Goal: Navigation & Orientation: Find specific page/section

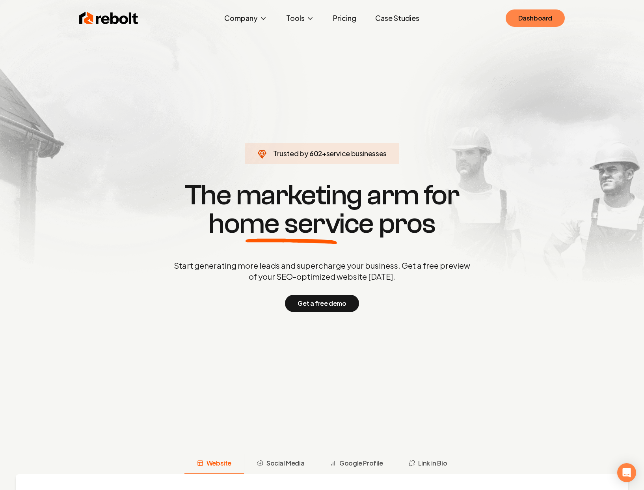
click at [521, 12] on link "Dashboard" at bounding box center [535, 17] width 59 height 17
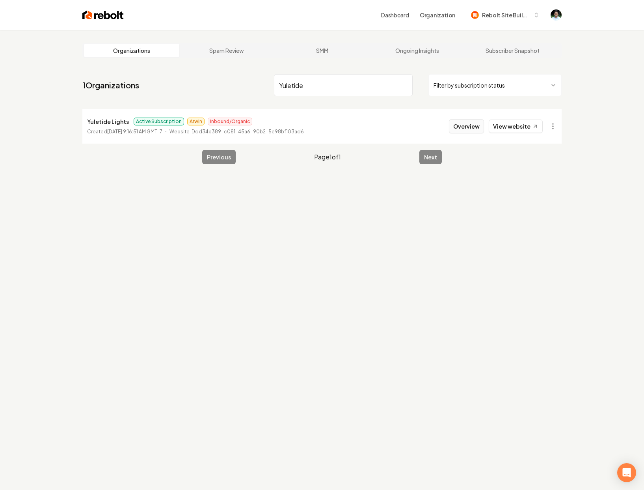
type input "Yuletide"
click at [465, 127] on button "Overview" at bounding box center [466, 126] width 35 height 14
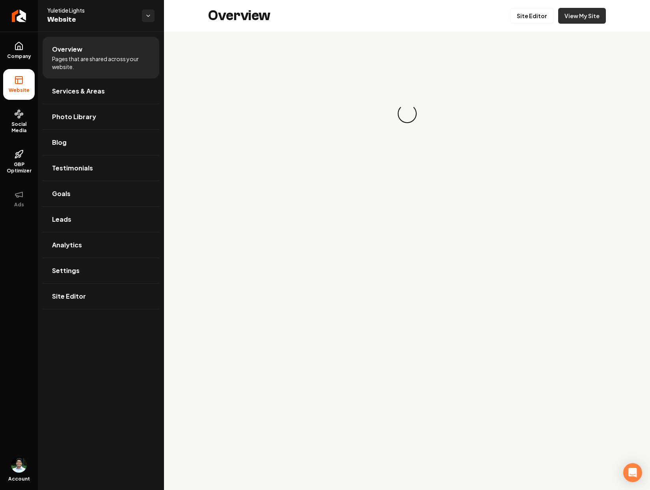
click at [597, 13] on link "View My Site" at bounding box center [582, 16] width 48 height 16
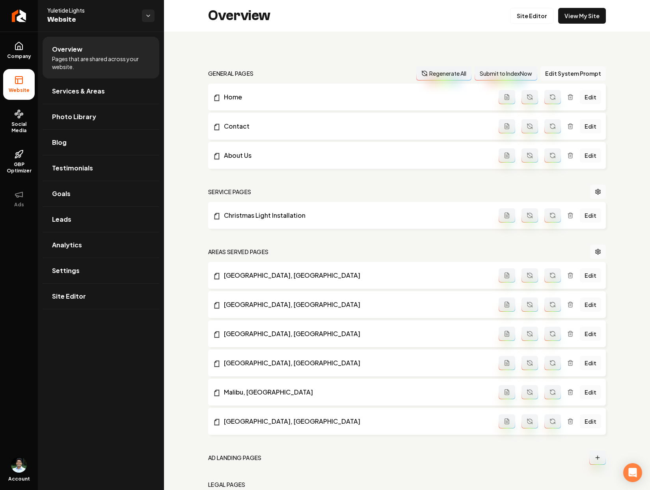
click at [529, 24] on div "Overview Site Editor View My Site" at bounding box center [407, 16] width 486 height 32
click at [532, 17] on link "Site Editor" at bounding box center [531, 16] width 43 height 16
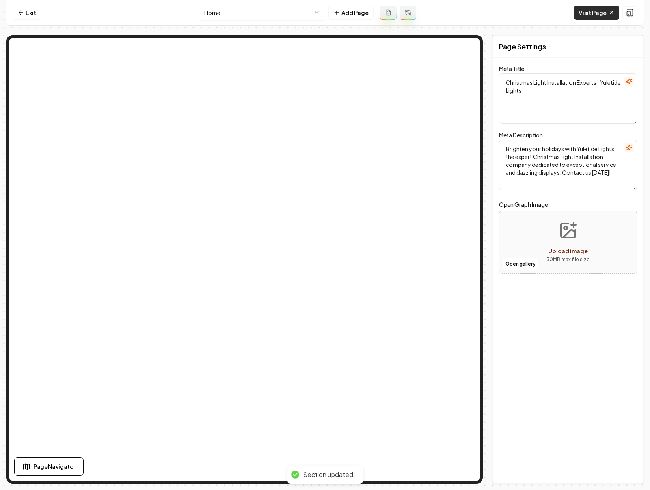
click at [597, 10] on link "Visit Page" at bounding box center [596, 13] width 45 height 14
